Goal: Find contact information: Find contact information

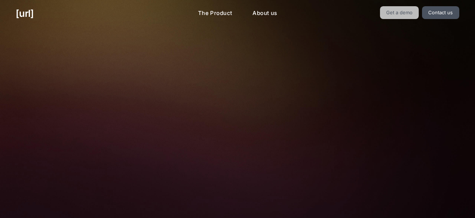
click at [388, 14] on link "Get a demo" at bounding box center [399, 12] width 39 height 13
click at [353, 47] on div "🚀 See how Black.ai powers conversion-focused retail. See how behavioural data d…" at bounding box center [237, 163] width 317 height 273
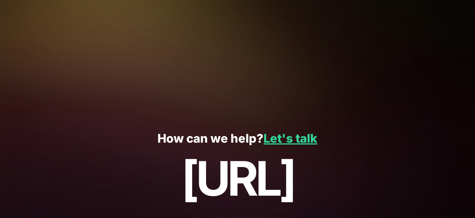
scroll to position [224, 0]
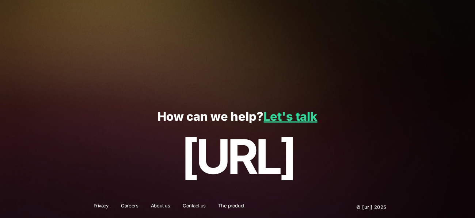
click at [307, 118] on link "Let's talk" at bounding box center [290, 116] width 54 height 14
